Goal: Transaction & Acquisition: Download file/media

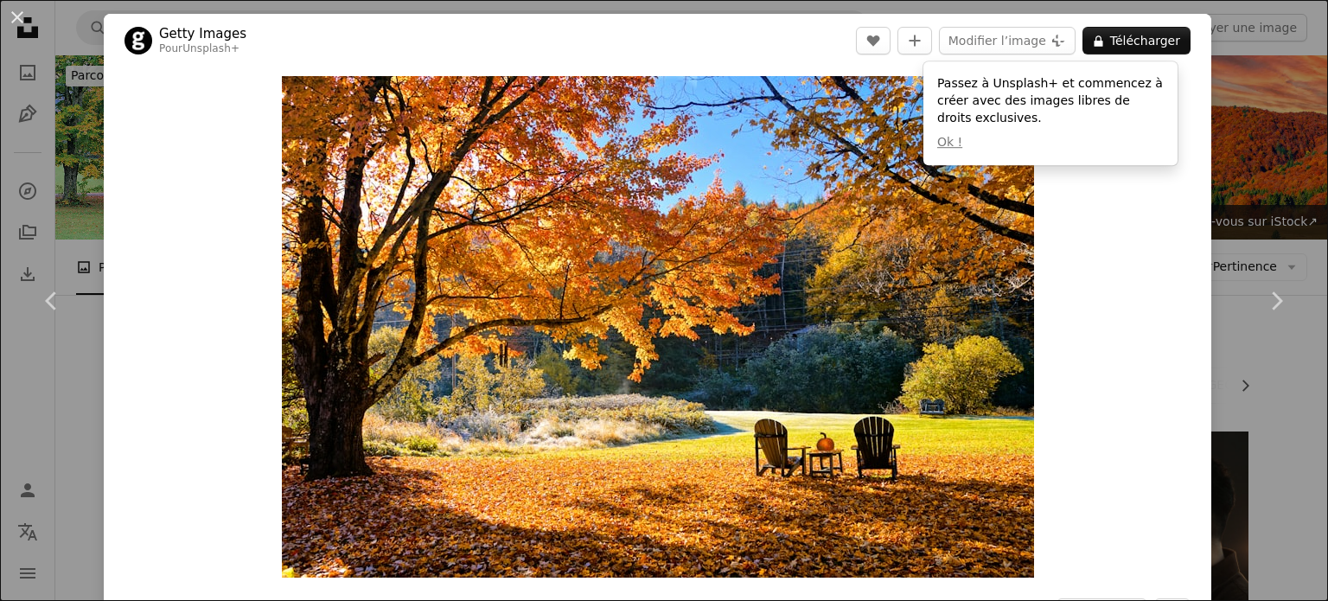
scroll to position [5449, 0]
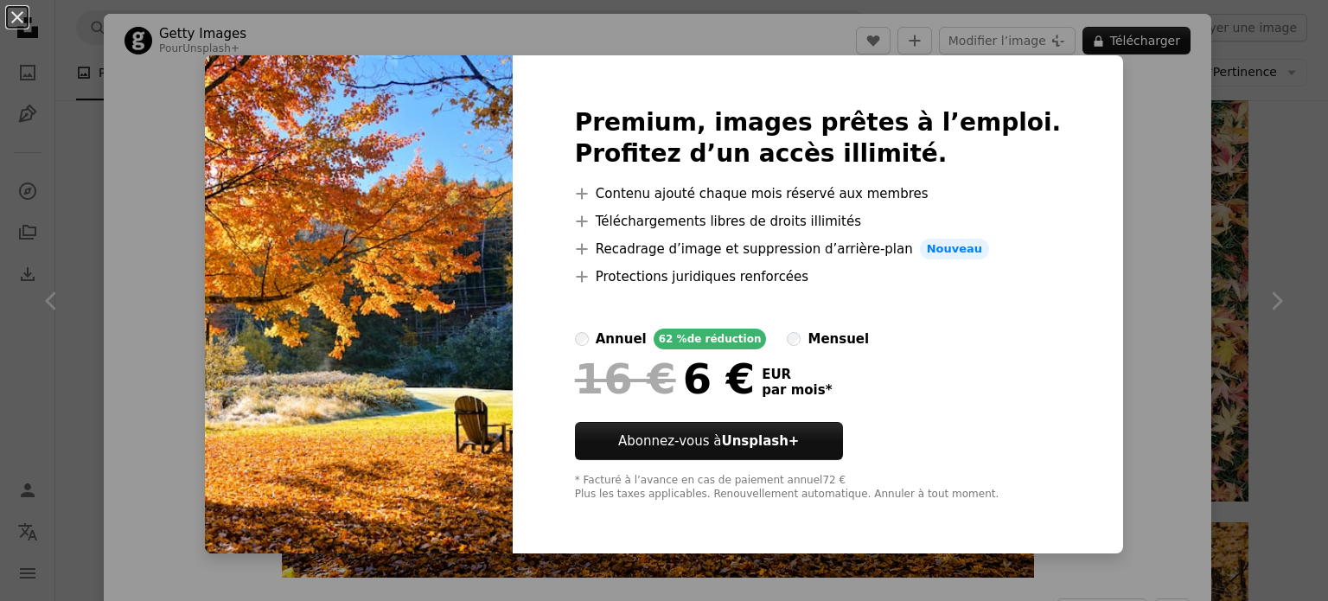
click at [1110, 216] on div "An X shape Premium, images prêtes à l’emploi. Profitez d’un accès illimité. A p…" at bounding box center [664, 300] width 1328 height 601
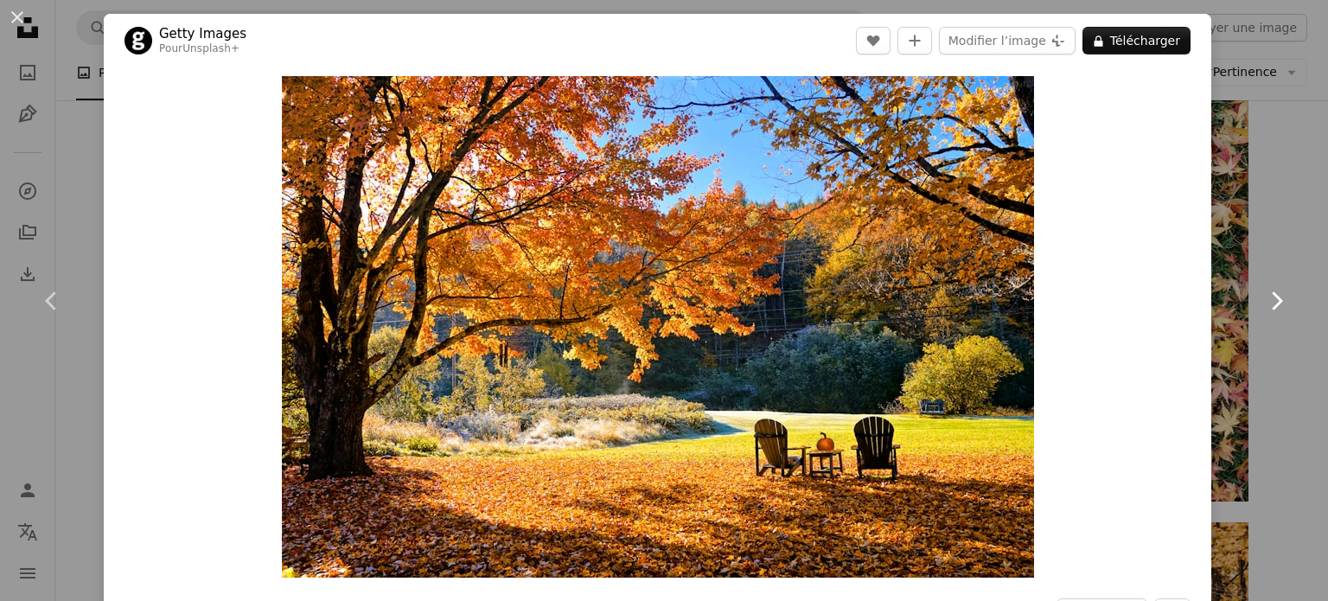
click at [1224, 237] on link "Chevron right" at bounding box center [1276, 301] width 104 height 166
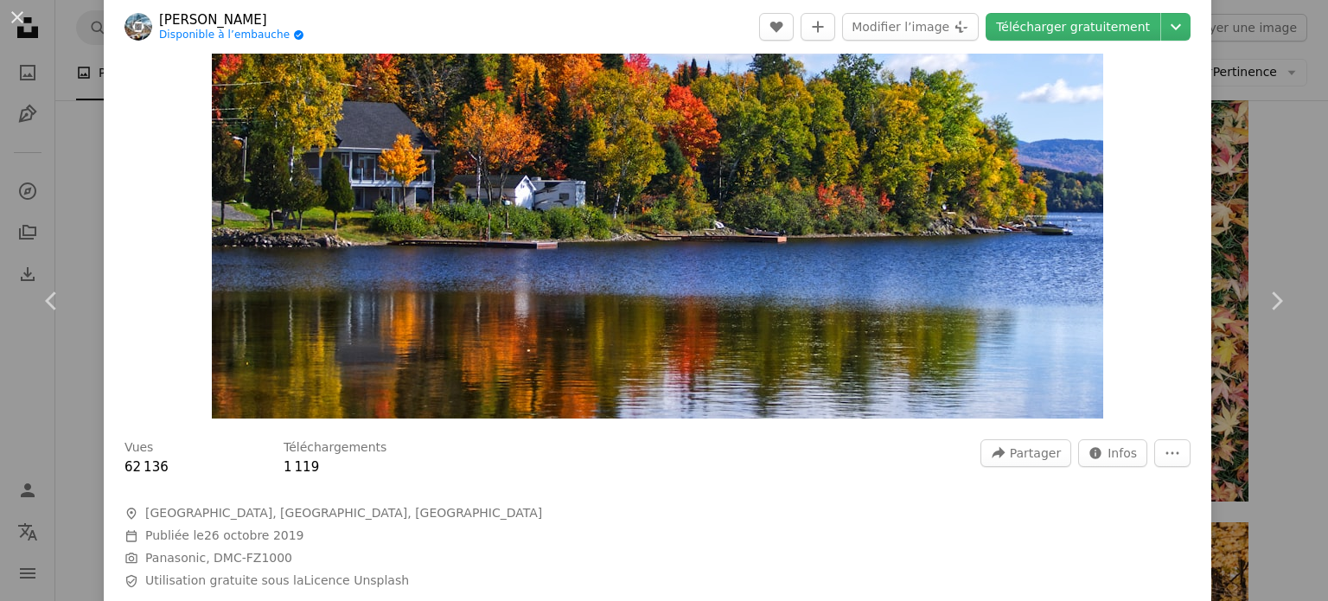
scroll to position [131, 0]
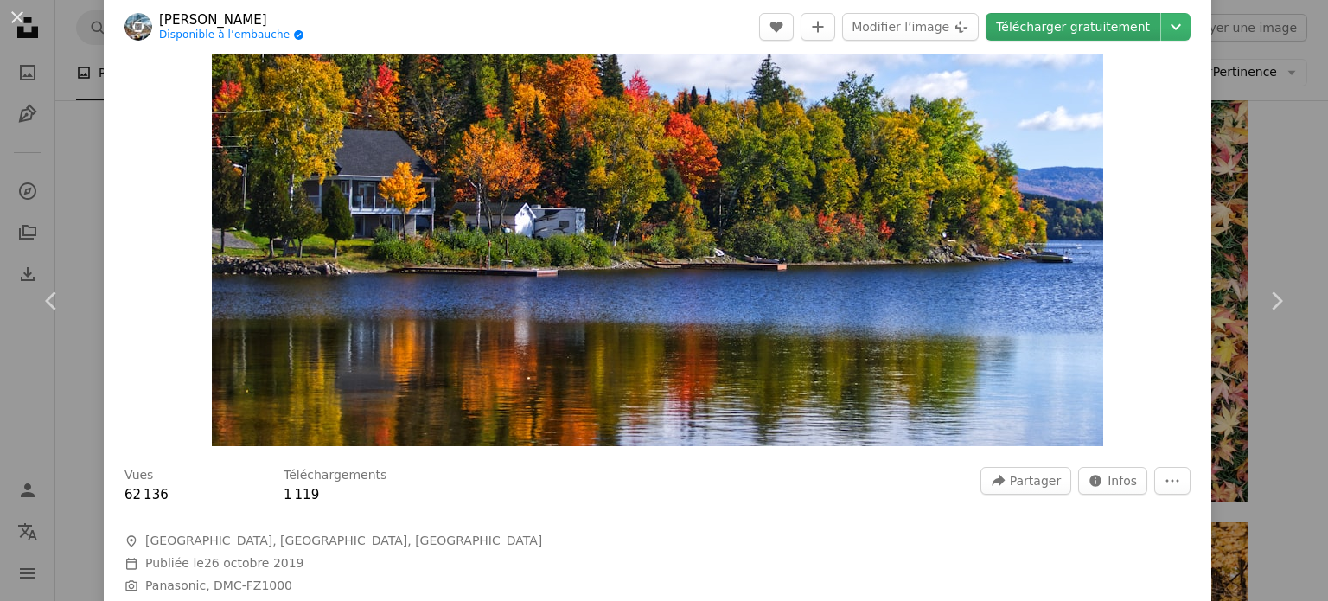
click at [1065, 21] on link "Télécharger gratuitement" at bounding box center [1073, 27] width 175 height 28
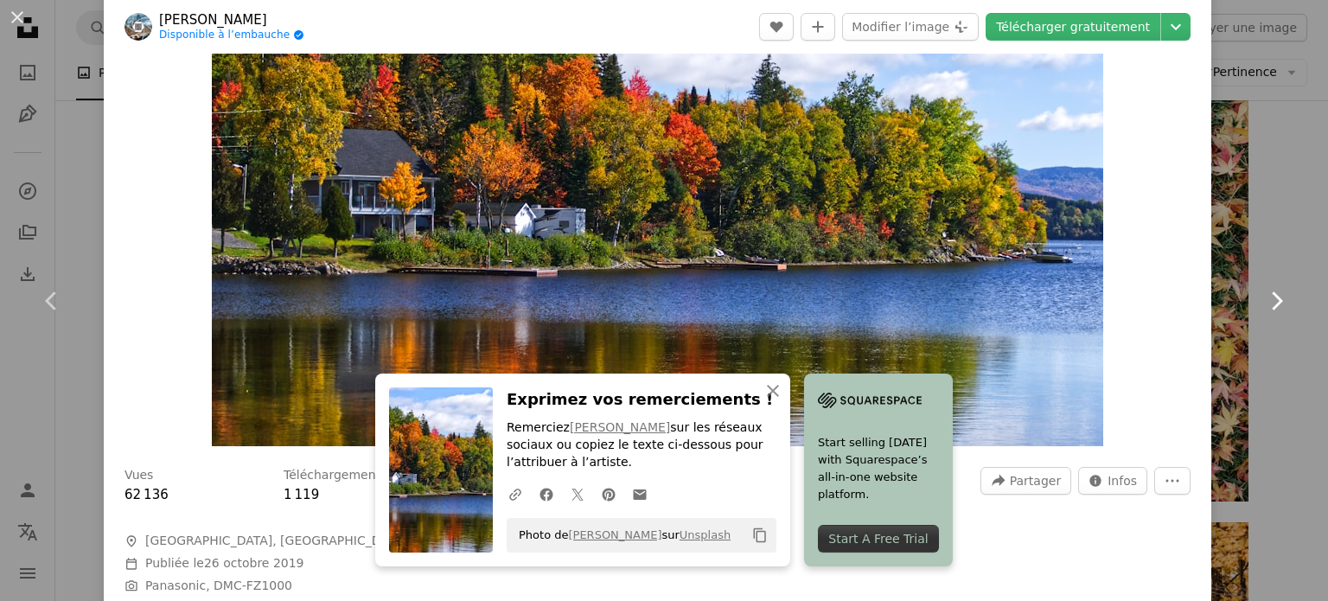
click at [1236, 257] on link "Chevron right" at bounding box center [1276, 301] width 104 height 166
